Goal: Task Accomplishment & Management: Use online tool/utility

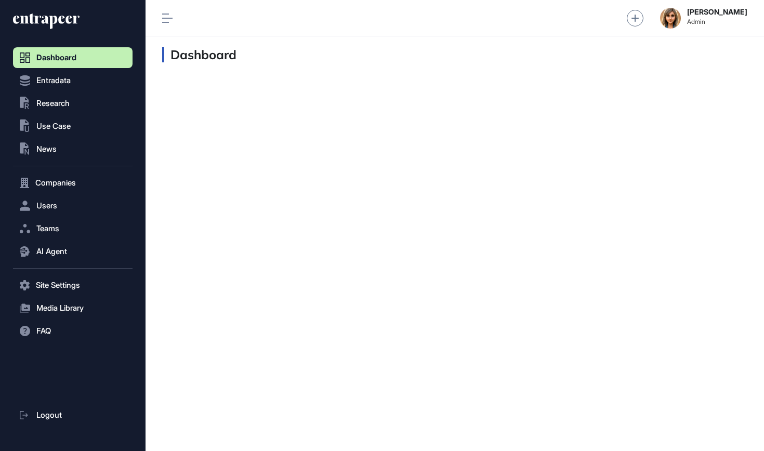
scroll to position [1, 1]
click at [64, 25] on icon at bounding box center [46, 21] width 67 height 17
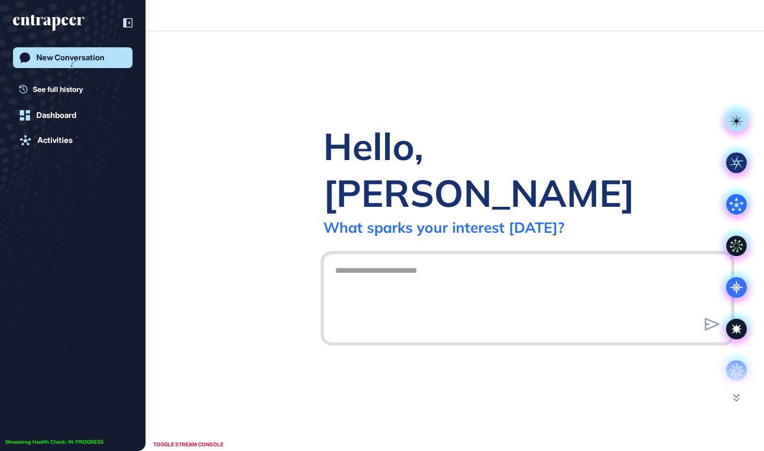
scroll to position [1, 1]
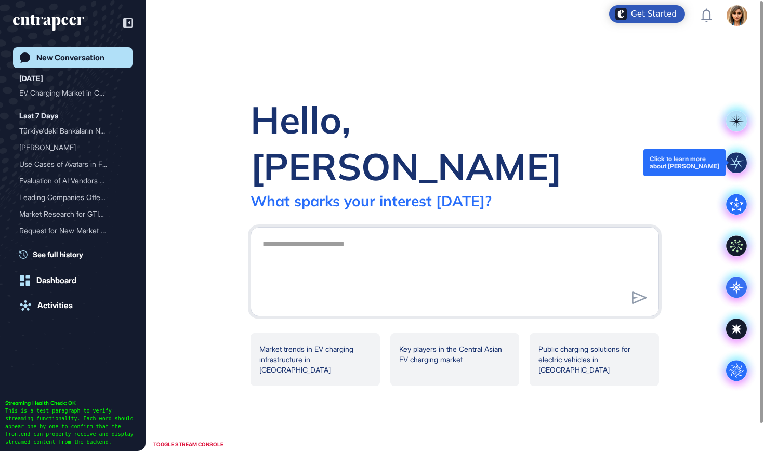
click at [735, 162] on icon at bounding box center [736, 163] width 14 height 14
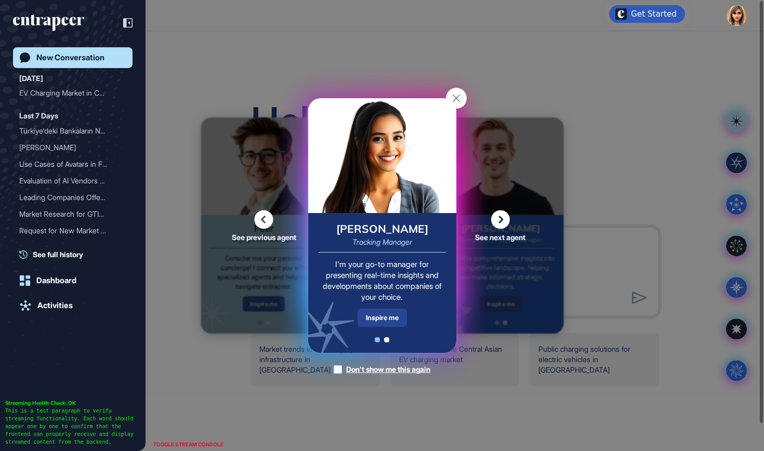
click at [392, 326] on div "Inspire me" at bounding box center [381, 318] width 49 height 18
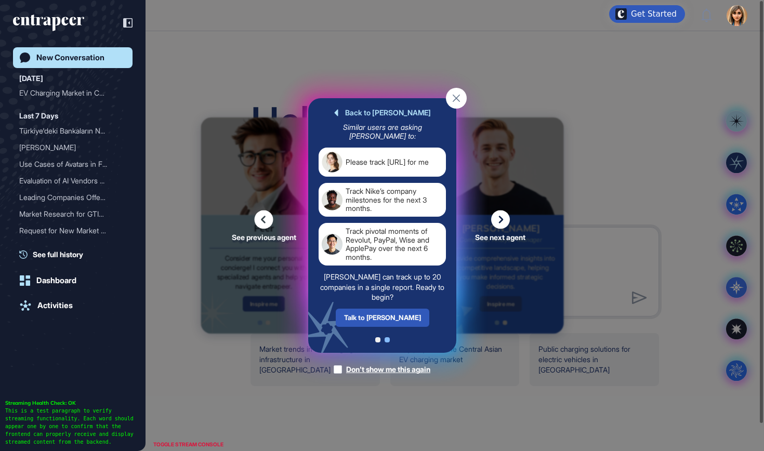
click at [392, 326] on div "Talk to [PERSON_NAME]" at bounding box center [382, 318] width 94 height 18
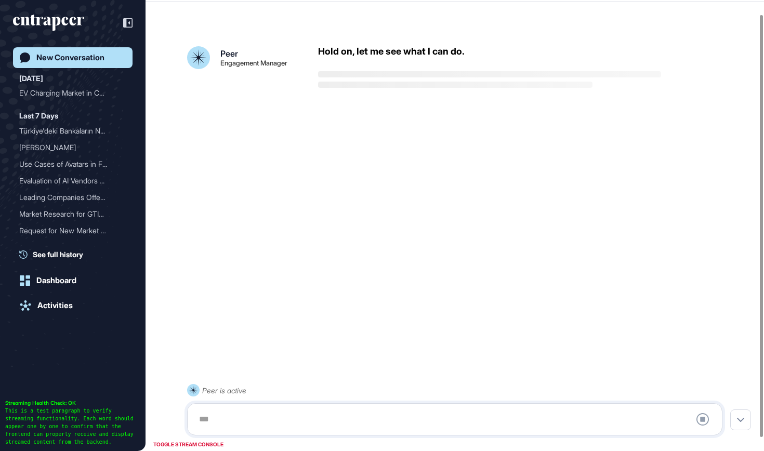
scroll to position [29, 0]
click at [364, 406] on div "Stop Query" at bounding box center [454, 419] width 535 height 32
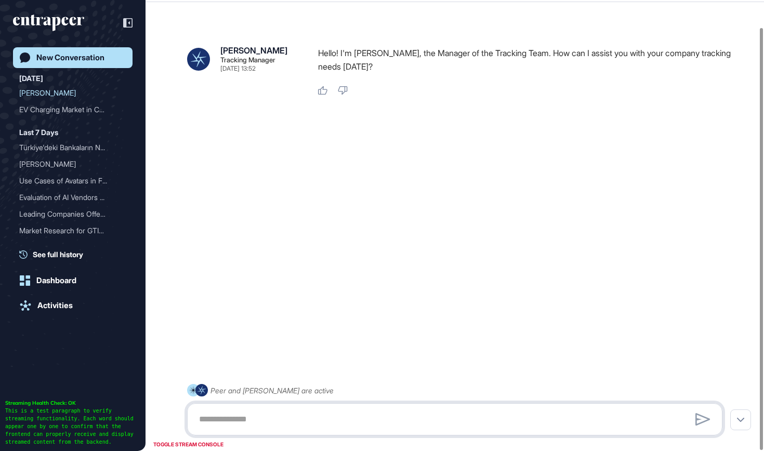
click at [361, 421] on textarea at bounding box center [455, 419] width 524 height 21
paste textarea "**********"
type textarea "**********"
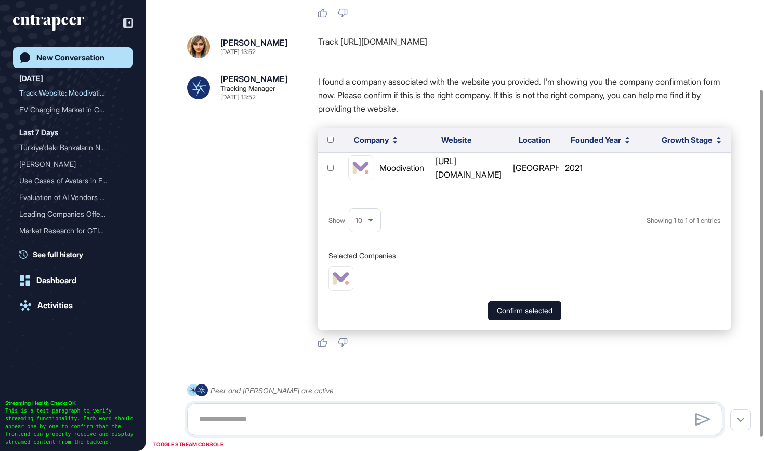
scroll to position [118, 0]
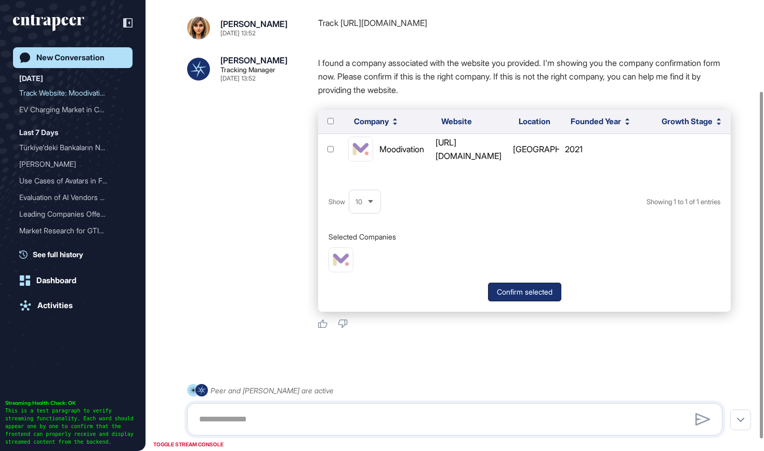
click at [514, 288] on button "Confirm selected" at bounding box center [524, 292] width 73 height 19
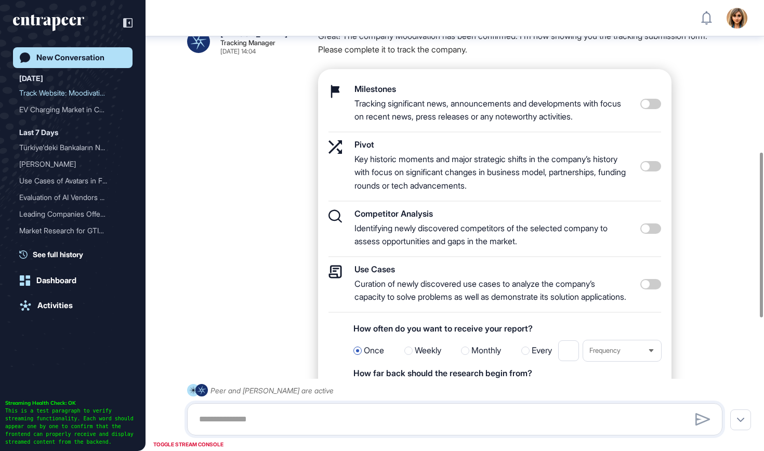
scroll to position [415, 0]
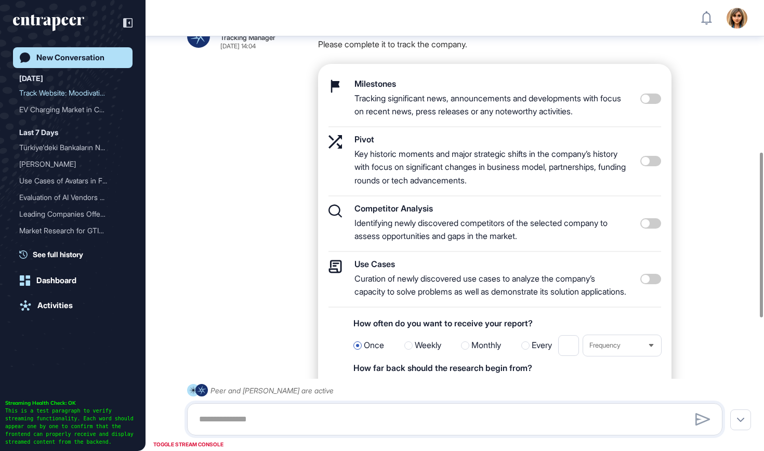
click at [652, 278] on span at bounding box center [650, 279] width 21 height 10
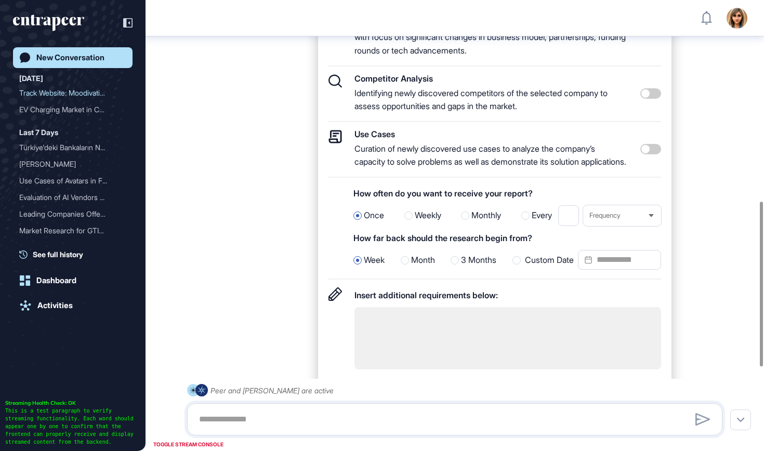
scroll to position [550, 0]
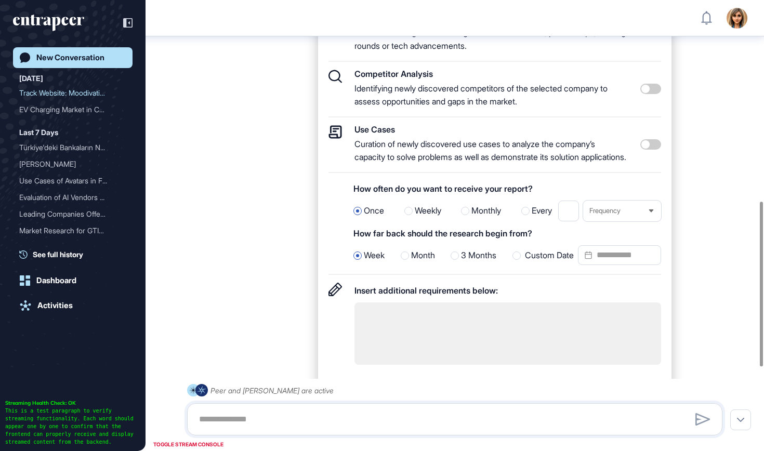
click at [538, 263] on div "Custom Date" at bounding box center [586, 255] width 149 height 21
click at [621, 261] on input "Custom Date" at bounding box center [619, 255] width 83 height 20
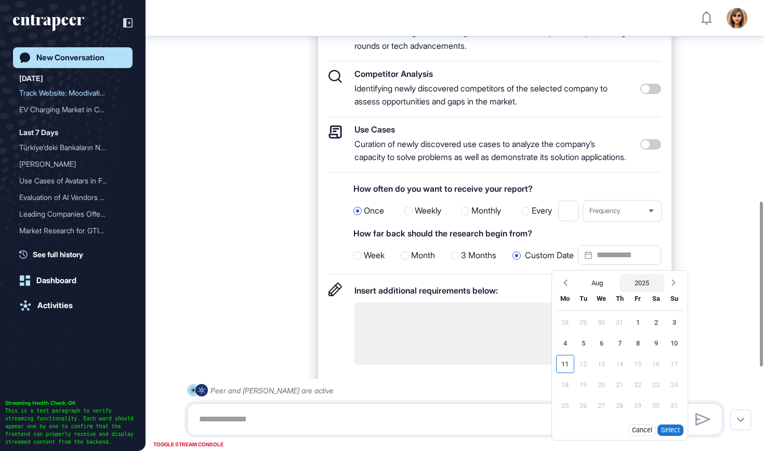
click at [656, 288] on button "2025" at bounding box center [641, 283] width 45 height 18
click at [614, 308] on div "2024" at bounding box center [619, 303] width 42 height 18
click at [568, 288] on icon "Previous month" at bounding box center [565, 282] width 10 height 10
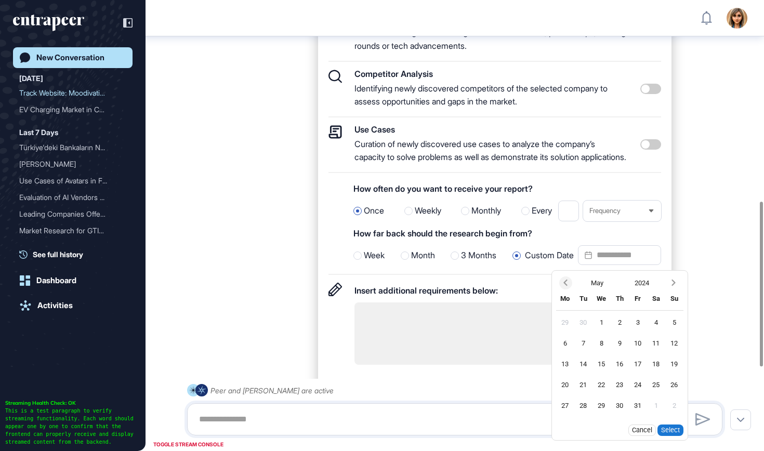
click at [568, 288] on icon "Previous month" at bounding box center [565, 282] width 10 height 10
click at [676, 288] on icon "Next month" at bounding box center [673, 282] width 10 height 10
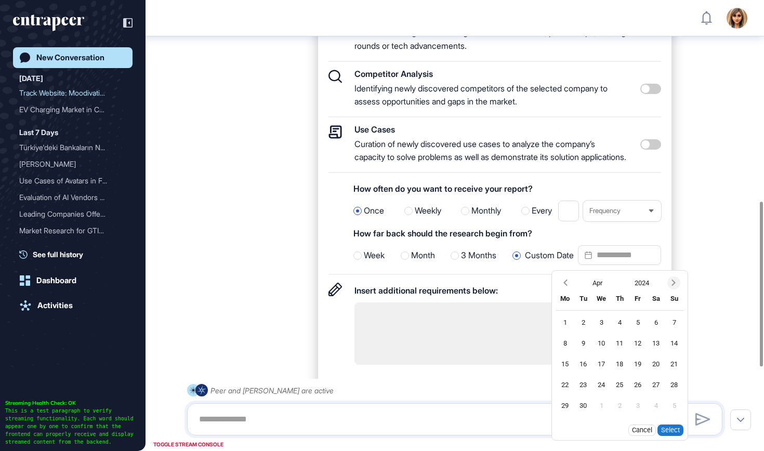
click at [676, 288] on icon "Next month" at bounding box center [673, 282] width 10 height 10
click at [620, 330] on div "1" at bounding box center [619, 322] width 18 height 18
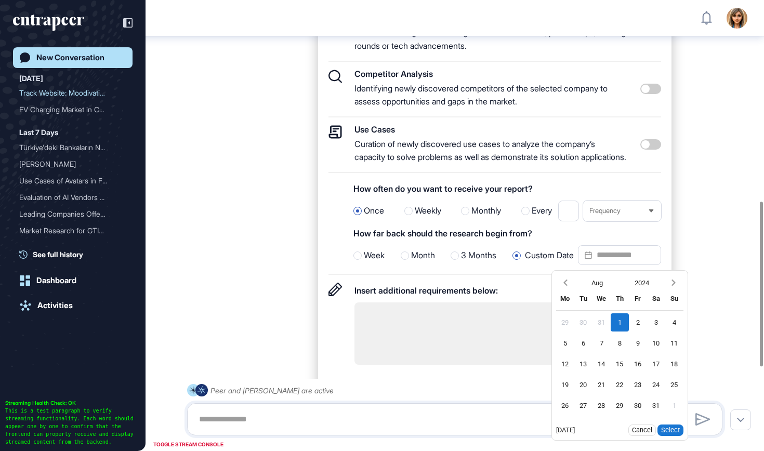
click at [666, 436] on button "Select" at bounding box center [670, 429] width 26 height 11
type input "**********"
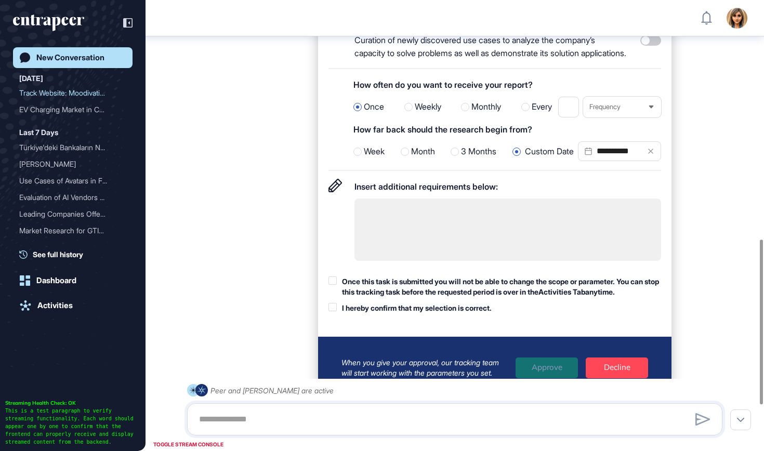
scroll to position [652, 0]
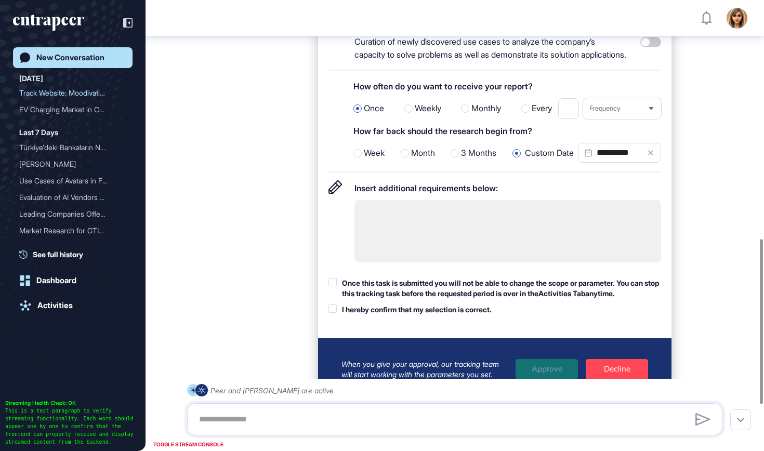
click at [389, 298] on div "Once this task is submitted you will not be able to change the scope or paramet…" at bounding box center [501, 288] width 319 height 20
click at [381, 315] on div "I hereby confirm that my selection is correct." at bounding box center [417, 309] width 150 height 10
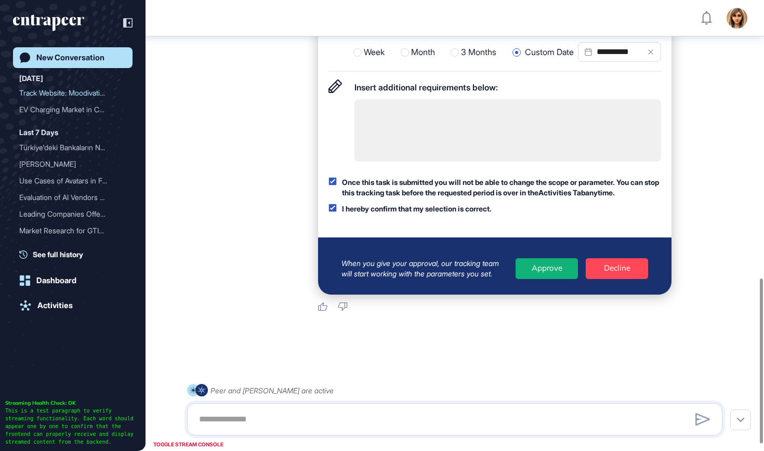
scroll to position [760, 0]
click at [532, 279] on div "Approve" at bounding box center [546, 268] width 62 height 21
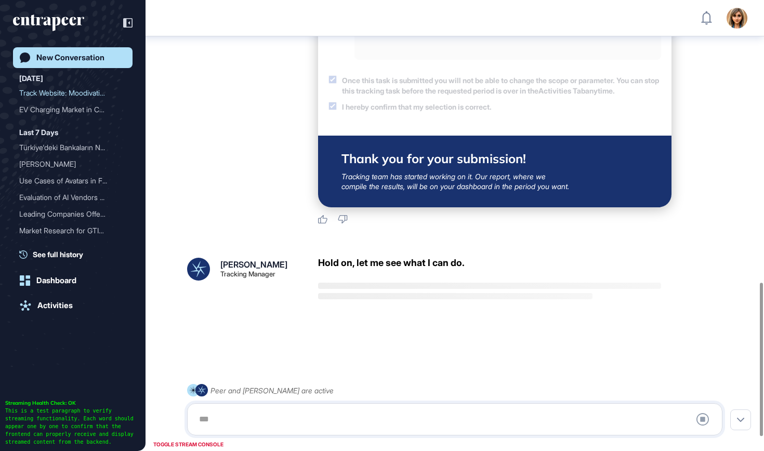
scroll to position [870, 0]
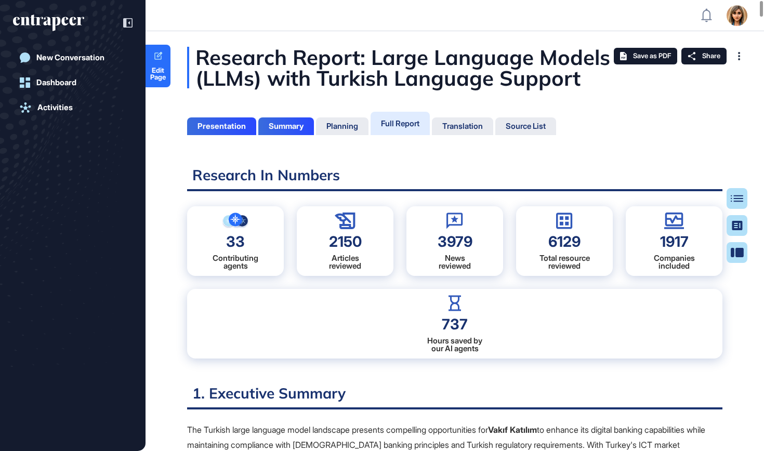
scroll to position [399, 3]
click at [163, 70] on span "Edit Page" at bounding box center [157, 74] width 25 height 14
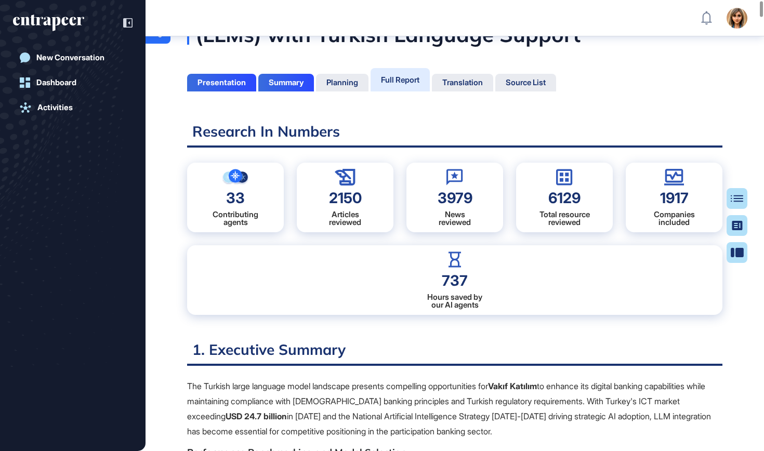
scroll to position [0, 0]
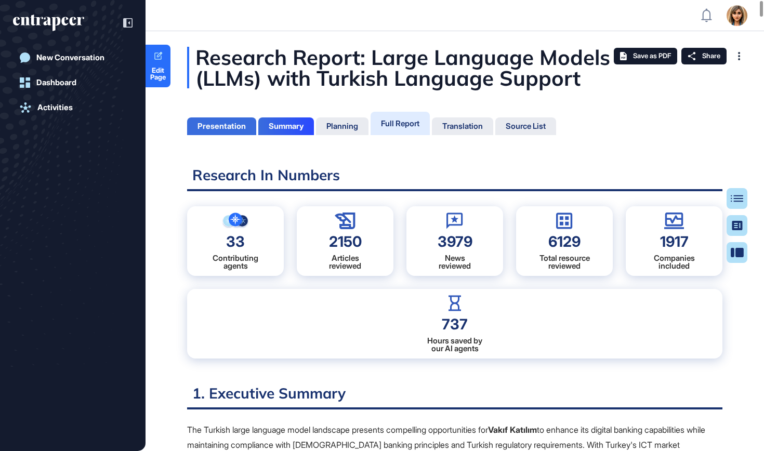
click at [214, 129] on div "Presentation" at bounding box center [221, 126] width 48 height 9
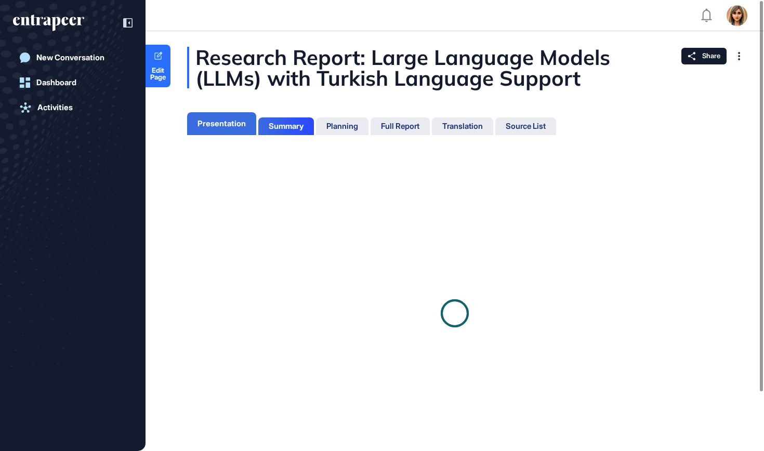
scroll to position [5, 1]
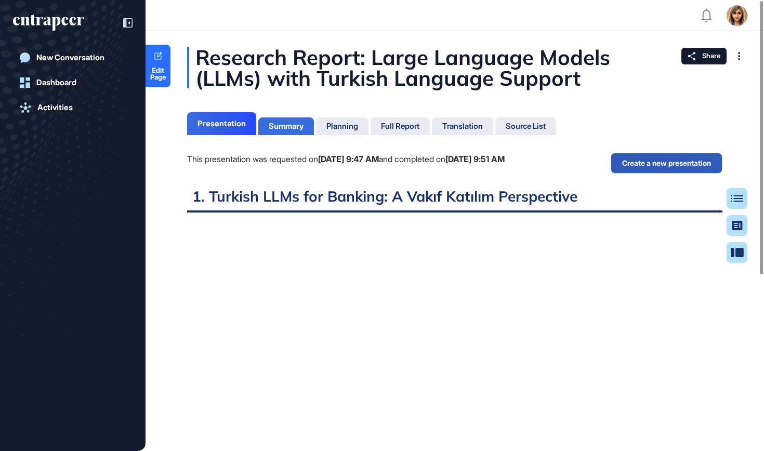
scroll to position [399, 3]
click at [278, 126] on div "Summary" at bounding box center [286, 126] width 35 height 9
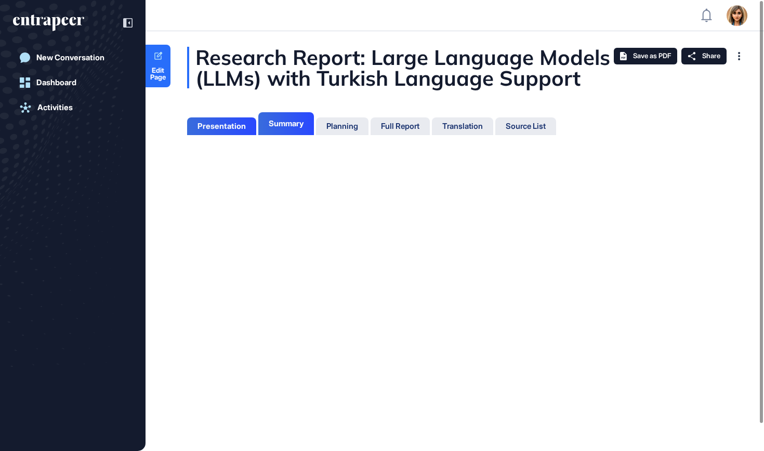
scroll to position [5, 1]
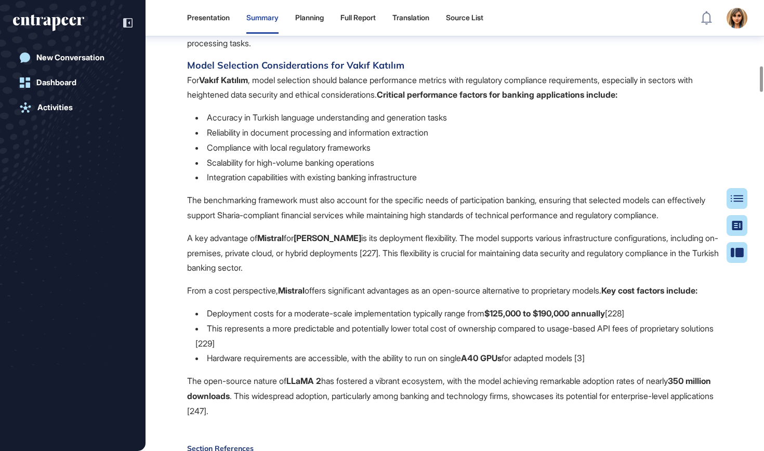
scroll to position [1146, 0]
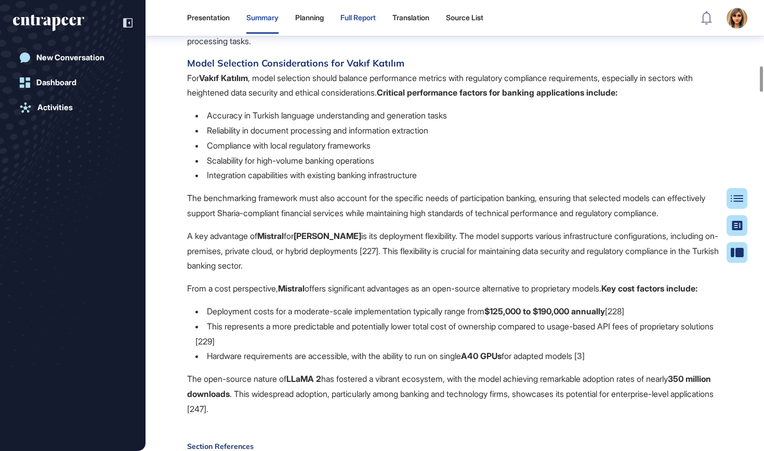
click at [356, 18] on div "Full Report" at bounding box center [357, 18] width 35 height 9
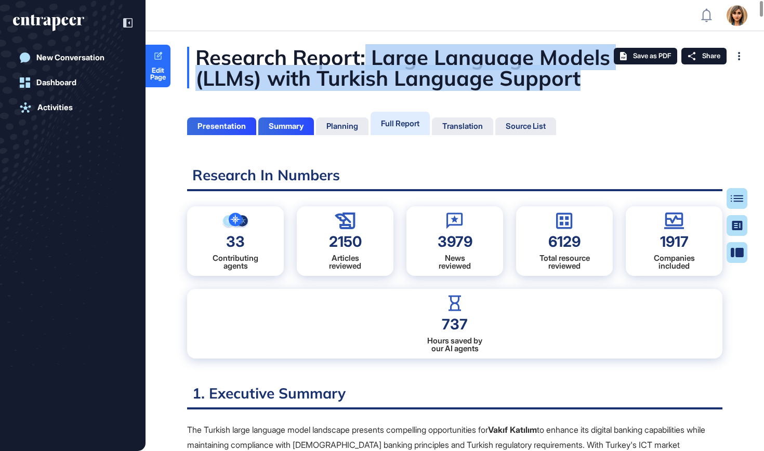
drag, startPoint x: 366, startPoint y: 56, endPoint x: 592, endPoint y: 76, distance: 226.3
click at [592, 76] on div "Research Report: Large Language Models (LLMs) with Turkish Language Support" at bounding box center [454, 68] width 535 height 42
copy div "Large Language Models (LLMs) with Turkish Language Support"
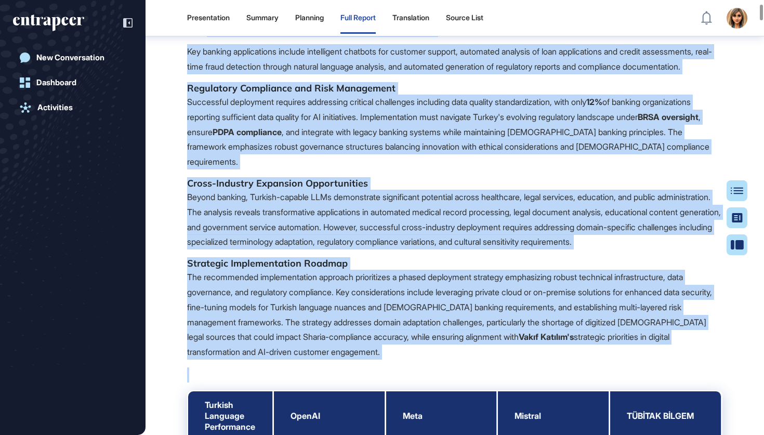
scroll to position [724, 0]
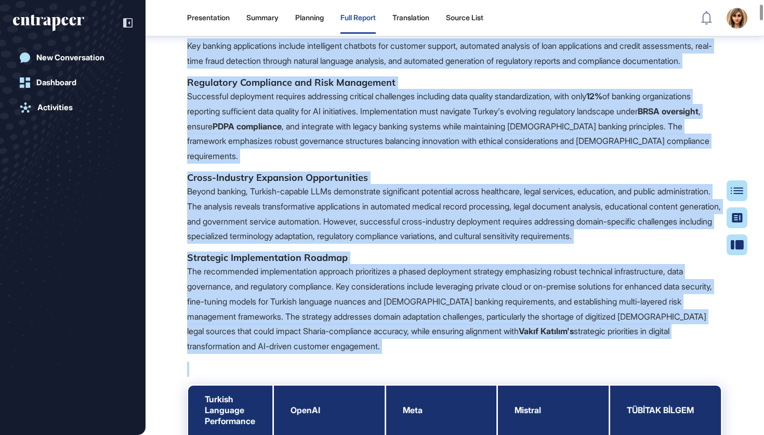
drag, startPoint x: 180, startPoint y: 217, endPoint x: 421, endPoint y: 382, distance: 292.0
copy div "The Turkish large language model landscape presents compelling opportunities fo…"
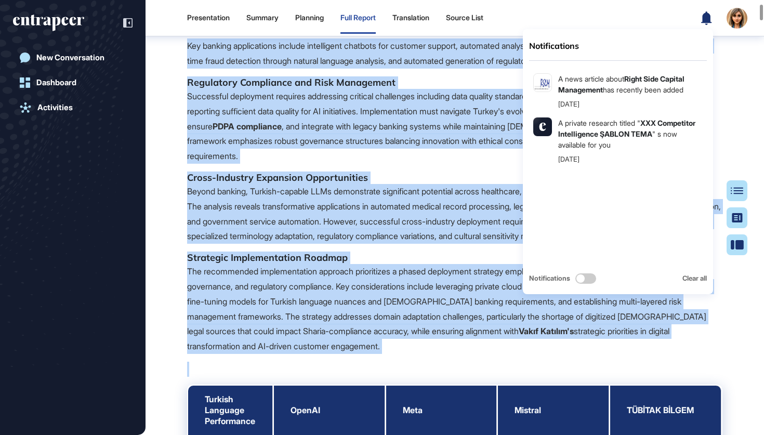
click at [451, 91] on div "The Turkish large language model landscape presents compelling opportunities fo…" at bounding box center [454, 284] width 535 height 1212
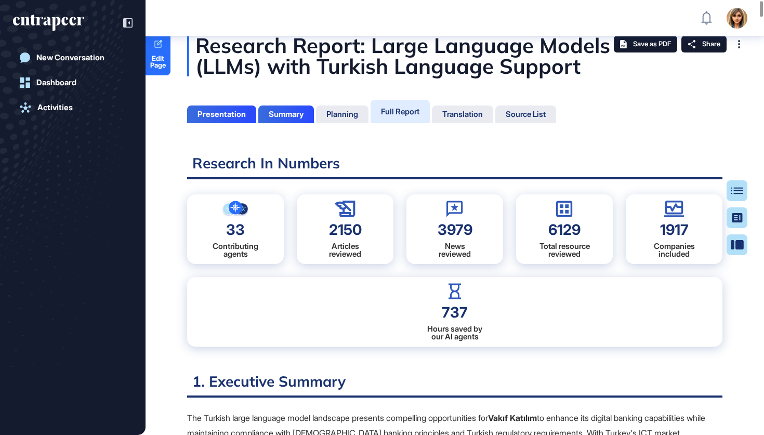
scroll to position [17, 0]
click at [152, 56] on span "Edit Page" at bounding box center [157, 62] width 25 height 14
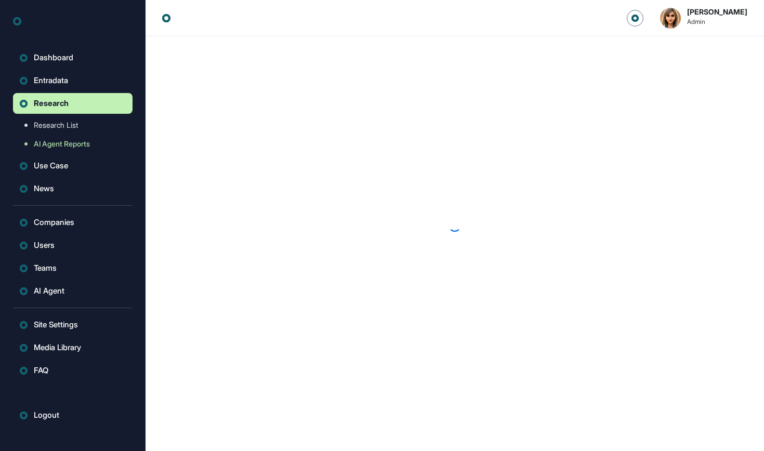
scroll to position [1, 1]
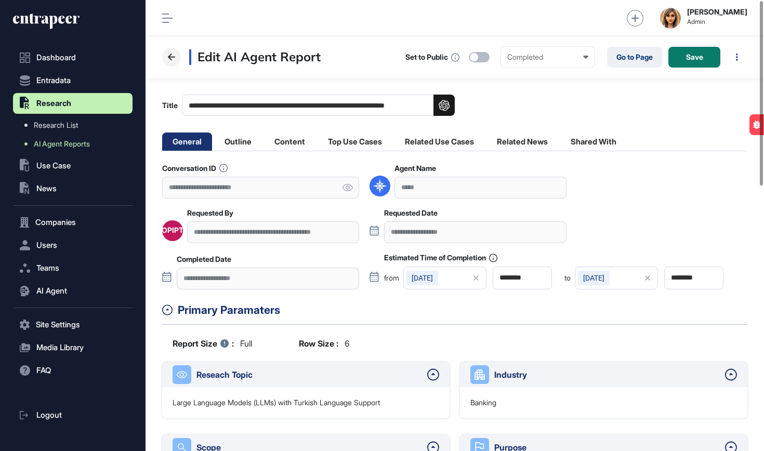
click at [176, 57] on icon at bounding box center [171, 57] width 12 height 12
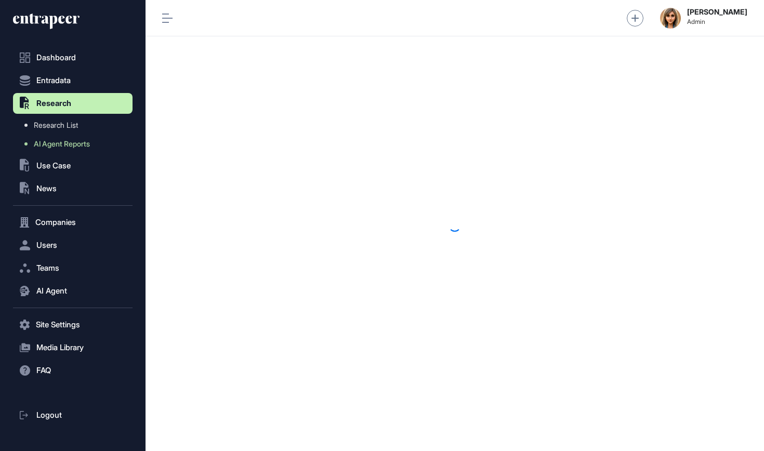
scroll to position [1, 1]
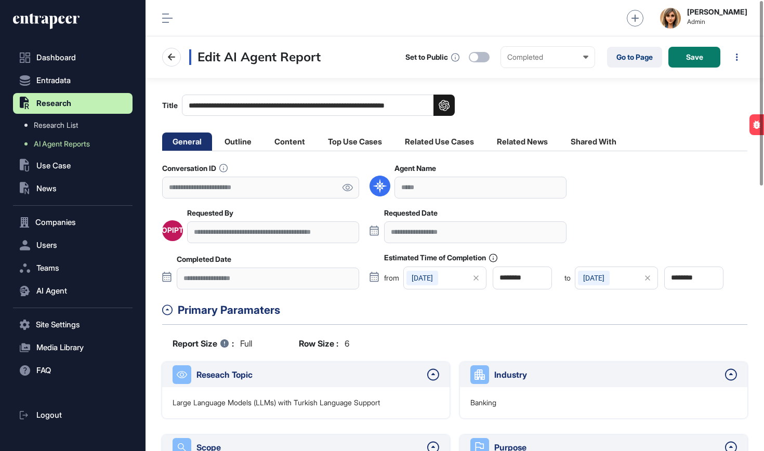
click at [355, 195] on link at bounding box center [347, 187] width 23 height 21
click at [636, 56] on link "Go to Page" at bounding box center [634, 57] width 55 height 21
click at [681, 12] on img at bounding box center [670, 18] width 21 height 21
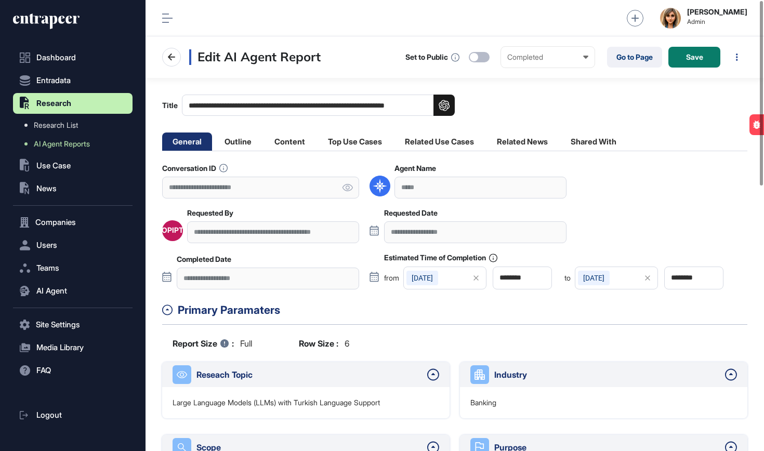
click at [681, 12] on img at bounding box center [670, 18] width 21 height 21
click at [688, 70] on link "Logout" at bounding box center [691, 65] width 58 height 12
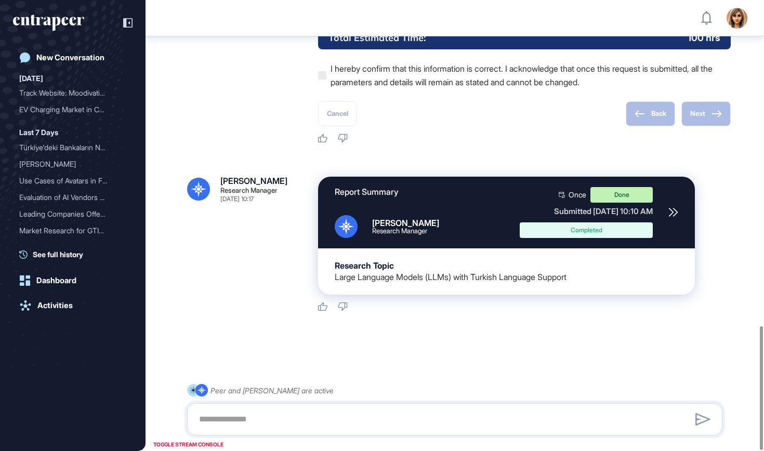
scroll to position [1185, 0]
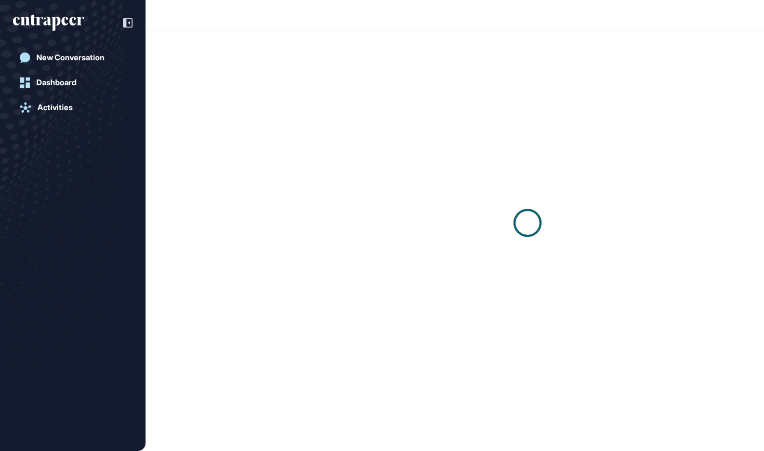
scroll to position [1, 1]
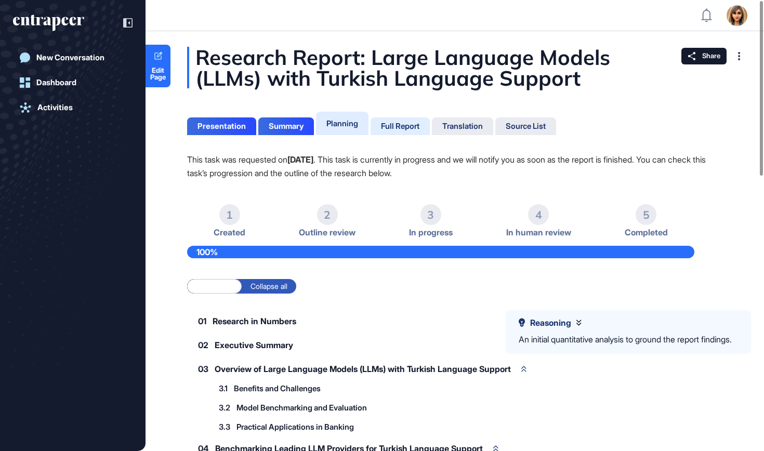
click at [408, 128] on div "Full Report" at bounding box center [400, 126] width 38 height 9
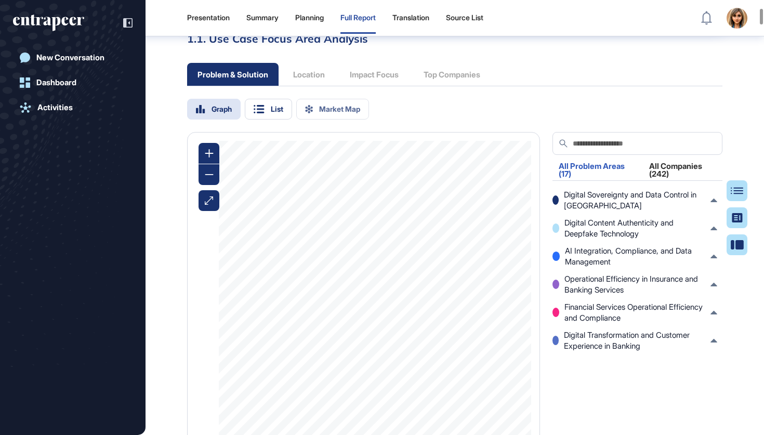
scroll to position [1525, 0]
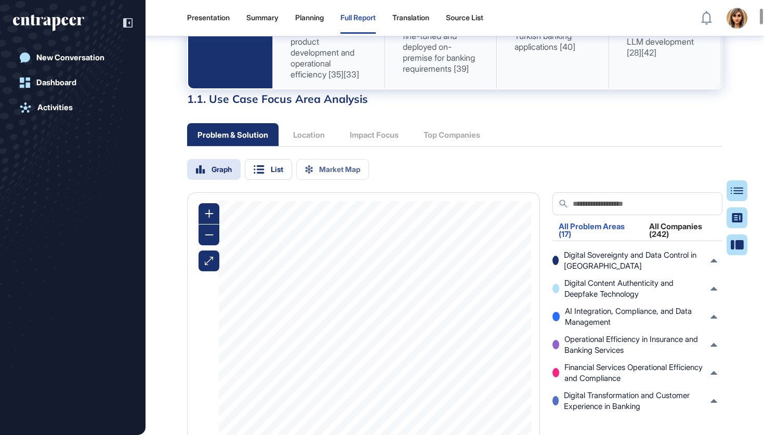
click at [297, 71] on span "Strategic partnerships with [PERSON_NAME] [PERSON_NAME] and Zafin for banking p…" at bounding box center [328, 25] width 76 height 109
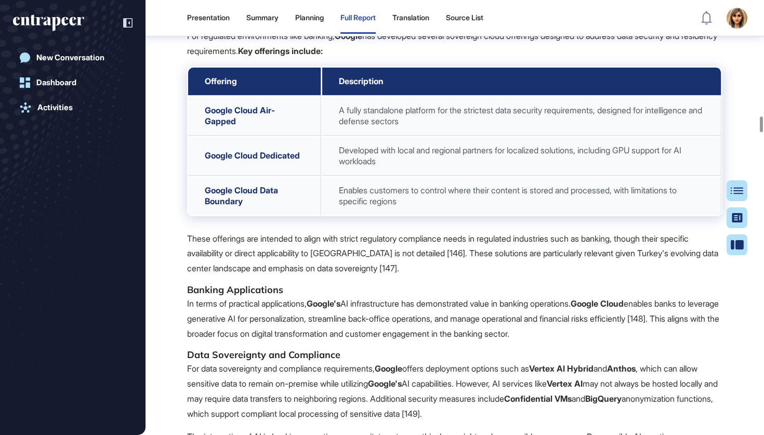
scroll to position [22858, 0]
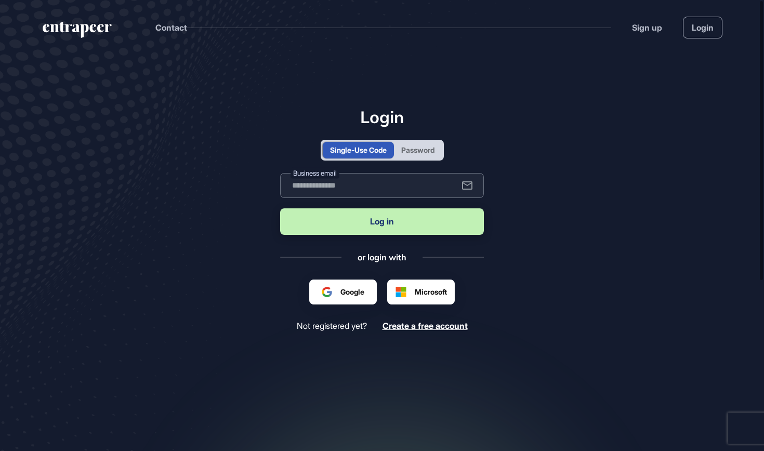
click at [372, 185] on input "text" at bounding box center [382, 185] width 204 height 25
type input "**********"
click at [356, 216] on button "Log in" at bounding box center [382, 221] width 204 height 26
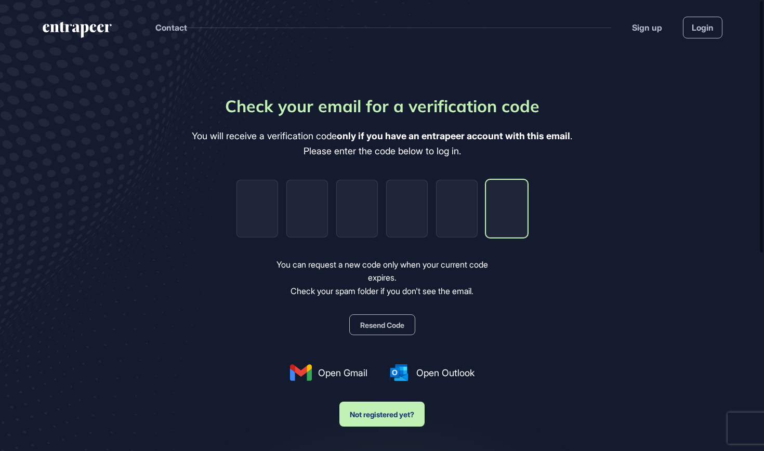
paste input "*"
type input "*"
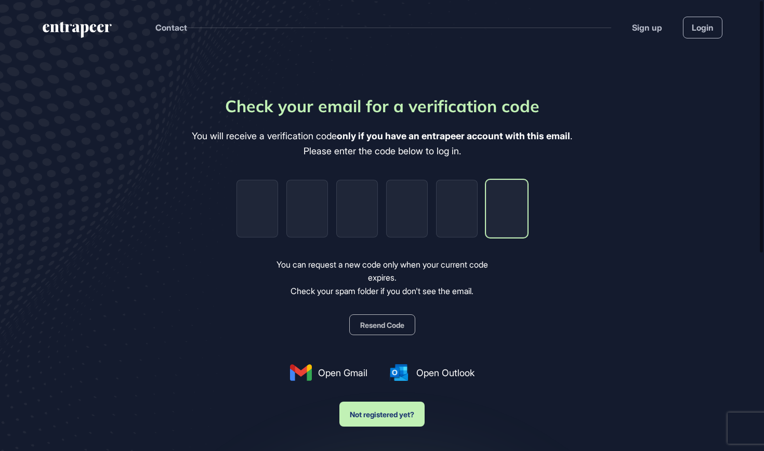
type input "*"
